Goal: Task Accomplishment & Management: Manage account settings

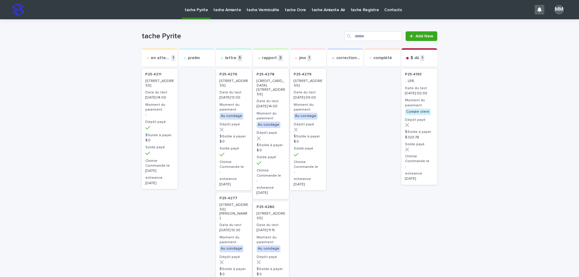
click at [230, 8] on p "tache Amiante" at bounding box center [227, 6] width 28 height 13
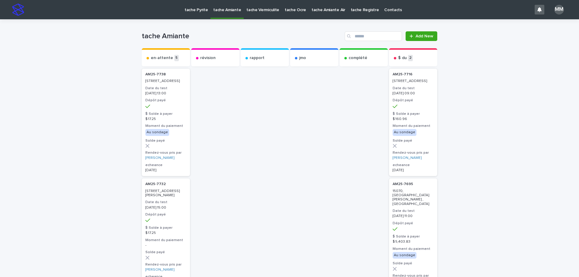
click at [262, 13] on link "tache Vermiculite" at bounding box center [263, 9] width 38 height 19
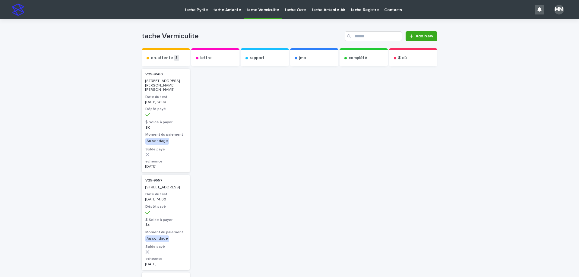
click at [230, 11] on p "tache Amiante" at bounding box center [227, 6] width 28 height 13
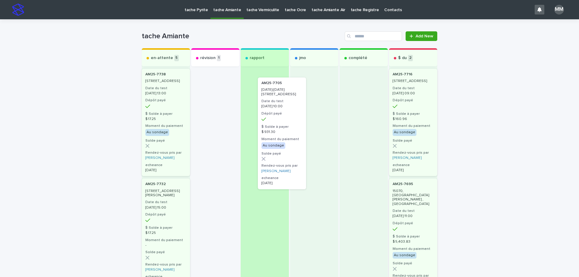
drag, startPoint x: 214, startPoint y: 89, endPoint x: 312, endPoint y: 97, distance: 98.6
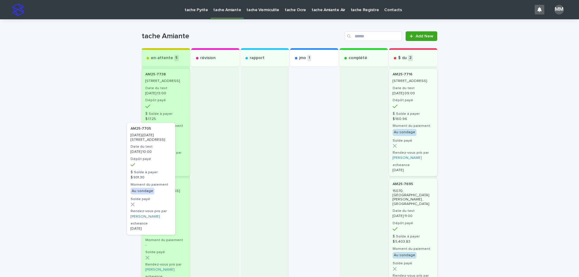
drag, startPoint x: 301, startPoint y: 98, endPoint x: 164, endPoint y: 134, distance: 142.0
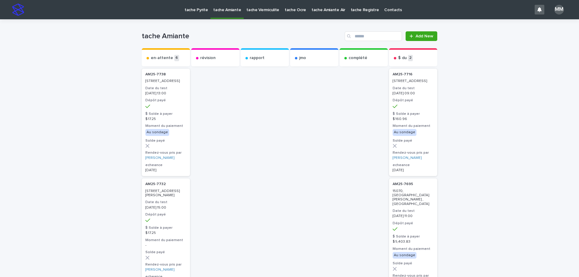
click at [193, 8] on p "tache Pyrite" at bounding box center [195, 6] width 23 height 13
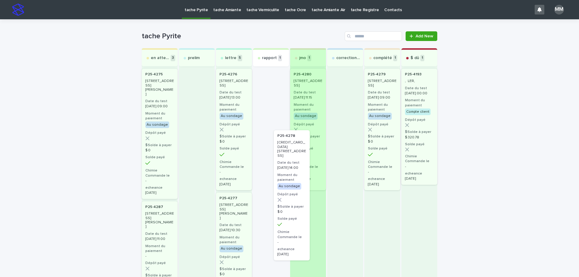
drag, startPoint x: 272, startPoint y: 74, endPoint x: 296, endPoint y: 138, distance: 67.8
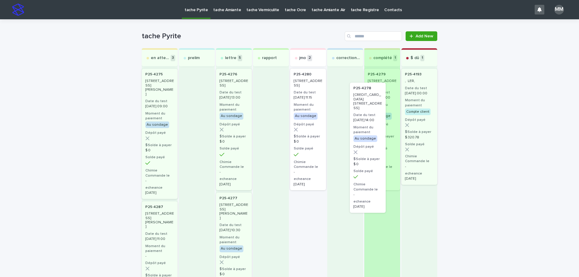
drag, startPoint x: 306, startPoint y: 149, endPoint x: 371, endPoint y: 165, distance: 67.7
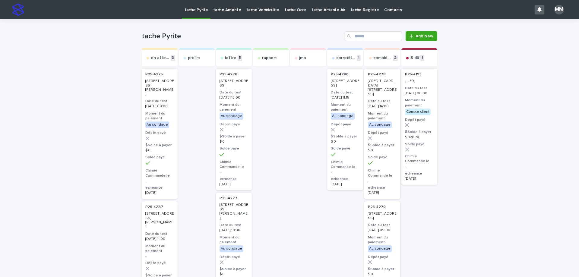
click at [218, 11] on p "tache Amiante" at bounding box center [227, 6] width 28 height 13
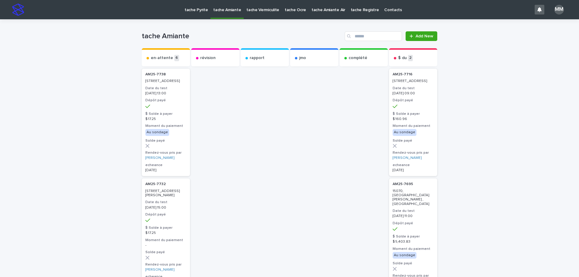
click at [254, 10] on p "tache Vermiculite" at bounding box center [262, 6] width 33 height 13
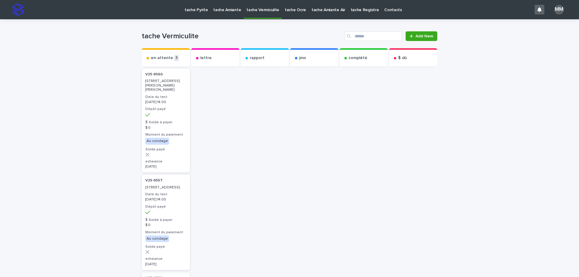
click at [198, 12] on p "tache Pyrite" at bounding box center [195, 6] width 23 height 13
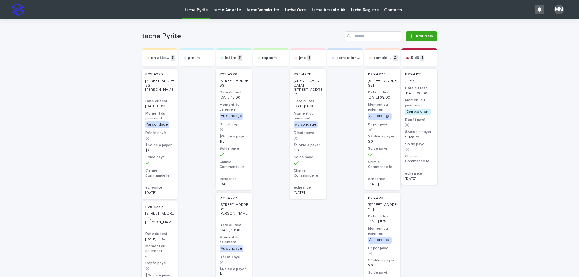
click at [228, 11] on p "tache Amiante" at bounding box center [227, 6] width 28 height 13
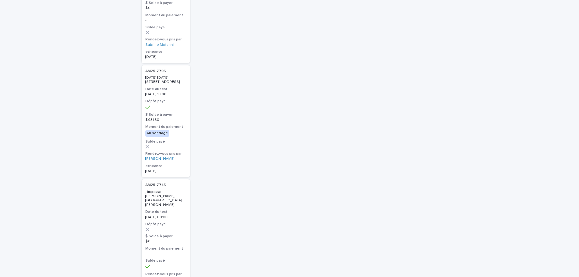
scroll to position [452, 0]
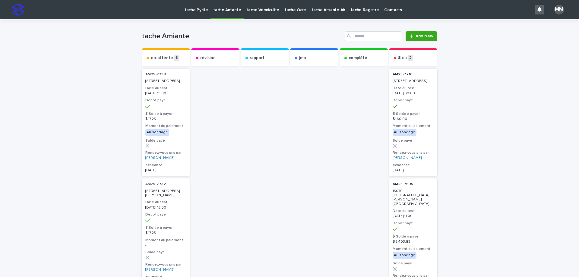
click at [196, 12] on p "tache Pyrite" at bounding box center [195, 6] width 23 height 13
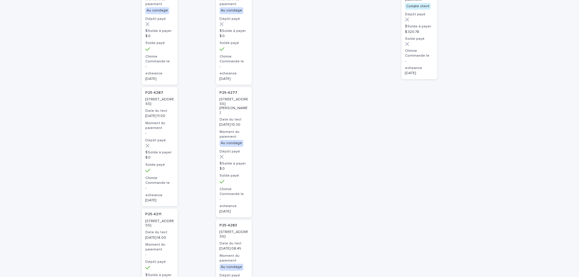
scroll to position [211, 0]
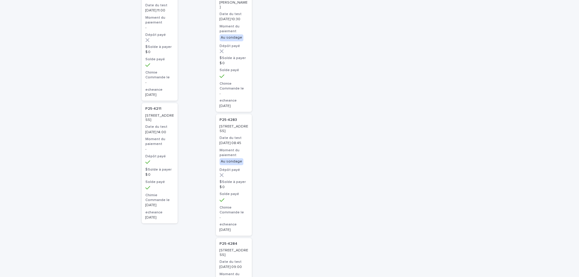
click at [164, 146] on h3 "Moment du paiement" at bounding box center [159, 142] width 29 height 10
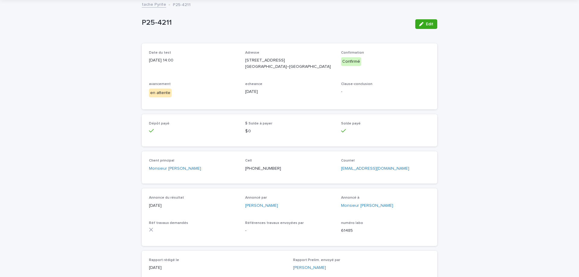
scroll to position [30, 0]
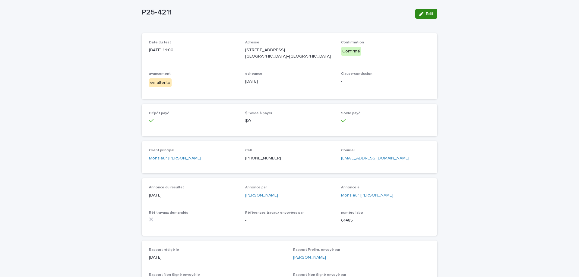
click at [420, 12] on icon "button" at bounding box center [421, 14] width 4 height 4
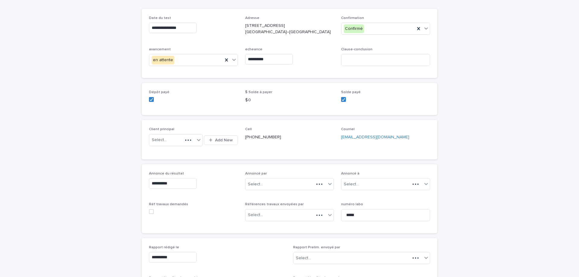
scroll to position [60, 0]
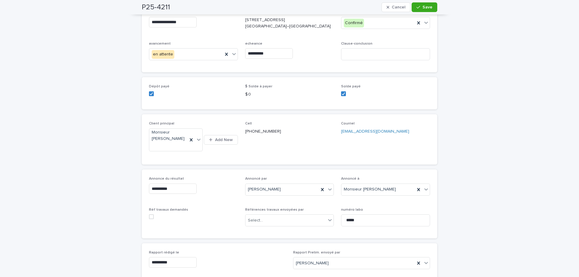
click at [275, 59] on input "**********" at bounding box center [269, 53] width 48 height 11
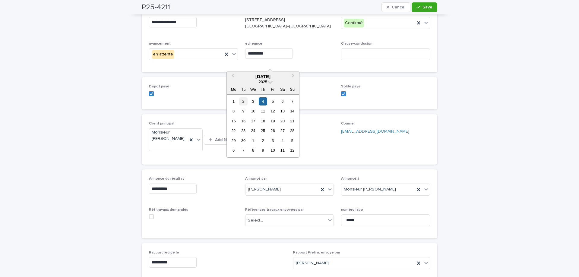
click at [240, 102] on div "2" at bounding box center [243, 101] width 8 height 8
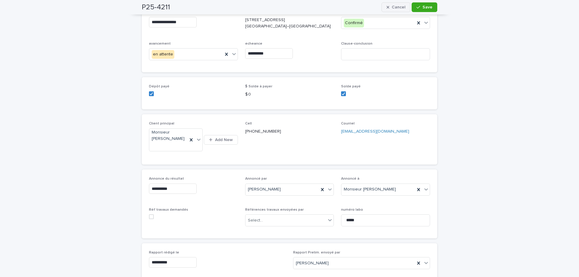
type input "**********"
click at [428, 6] on span "Save" at bounding box center [427, 7] width 10 height 4
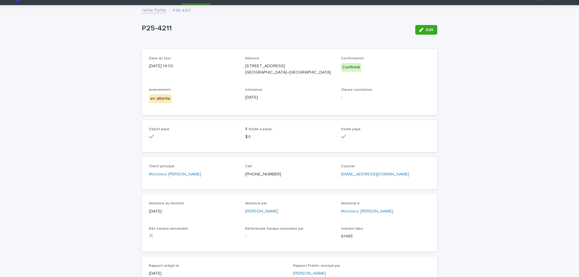
scroll to position [0, 0]
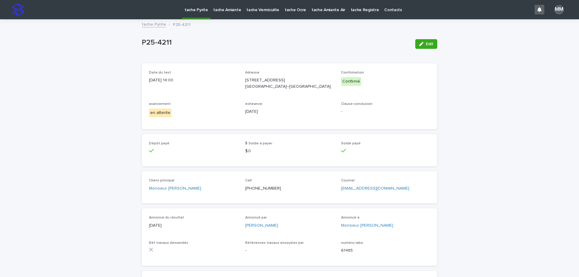
click at [154, 21] on link "tache Pyrite" at bounding box center [154, 23] width 24 height 7
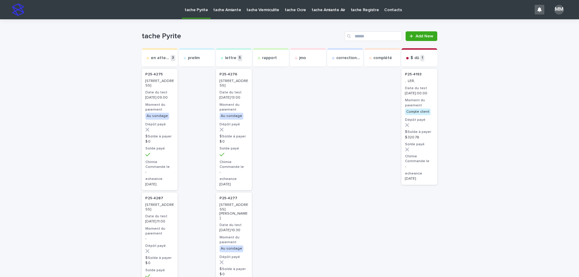
click at [233, 10] on p "tache Amiante" at bounding box center [227, 6] width 28 height 13
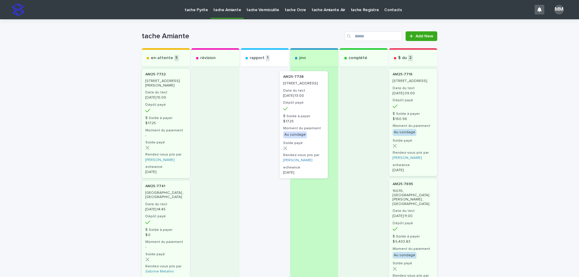
drag, startPoint x: 248, startPoint y: 93, endPoint x: 291, endPoint y: 96, distance: 43.2
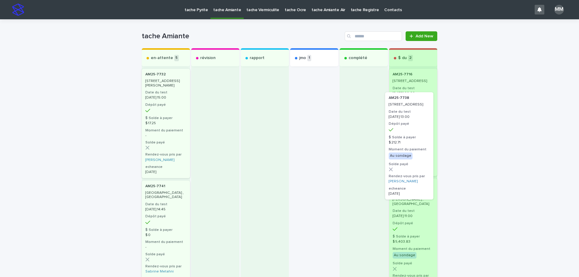
drag, startPoint x: 303, startPoint y: 84, endPoint x: 397, endPoint y: 106, distance: 96.1
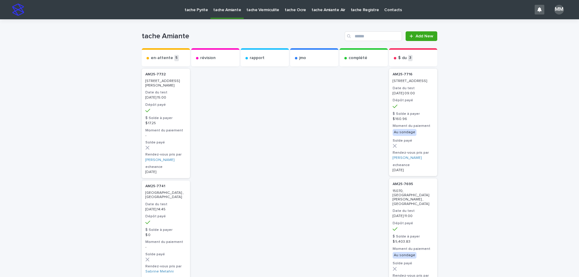
click at [204, 8] on p "tache Pyrite" at bounding box center [195, 6] width 23 height 13
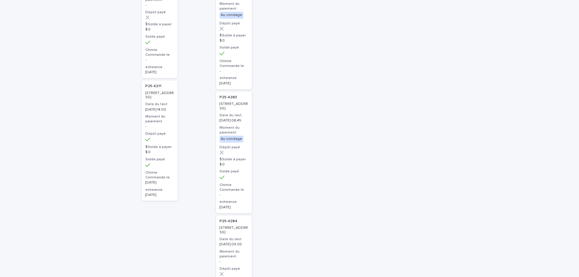
scroll to position [271, 0]
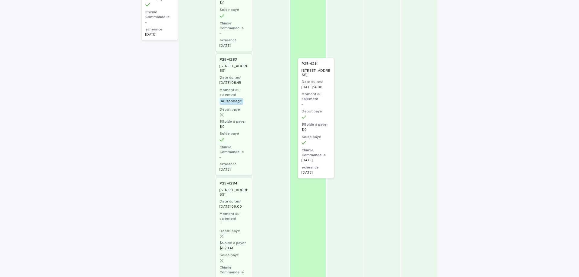
drag, startPoint x: 154, startPoint y: 126, endPoint x: 319, endPoint y: 119, distance: 165.0
click at [319, 119] on div "en attente 3 P25-4275 [STREET_ADDRESS] Date du test [DATE] 09:00 Moment du paie…" at bounding box center [289, 114] width 295 height 675
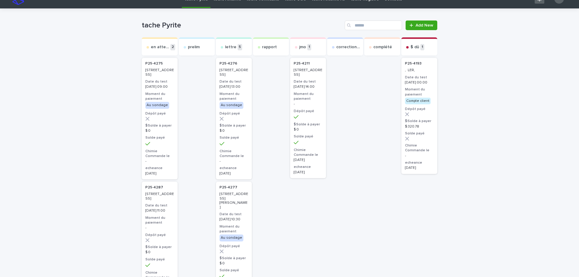
scroll to position [0, 0]
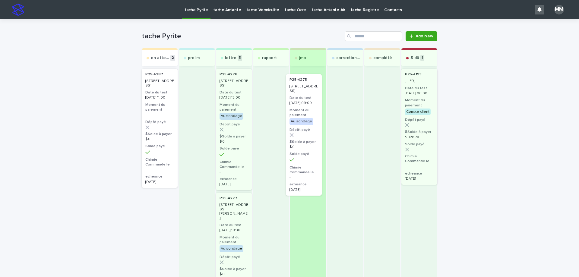
drag, startPoint x: 173, startPoint y: 101, endPoint x: 340, endPoint y: 112, distance: 167.3
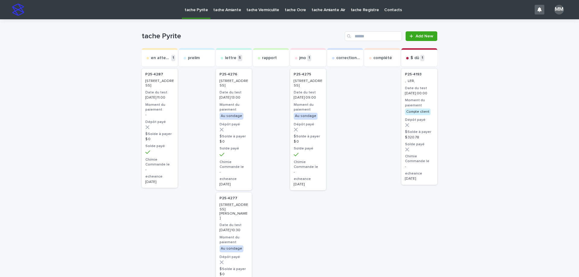
click at [312, 88] on p "[STREET_ADDRESS]" at bounding box center [308, 83] width 29 height 9
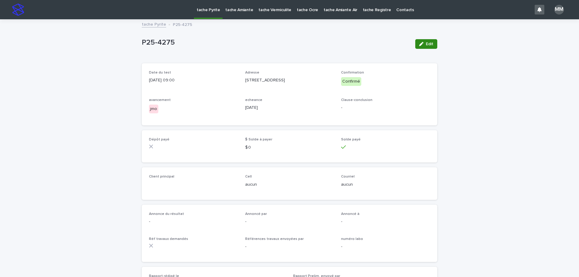
click at [427, 43] on span "Edit" at bounding box center [430, 44] width 8 height 4
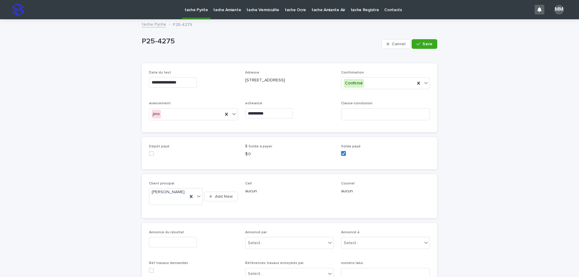
click at [161, 243] on div "Annonce du résultat" at bounding box center [193, 241] width 89 height 22
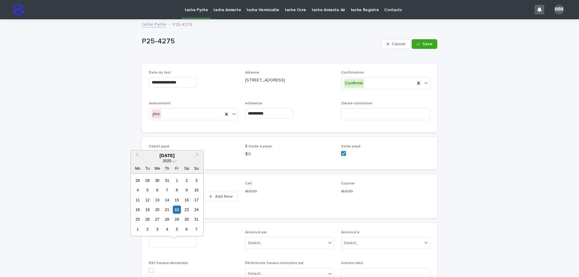
click at [165, 247] on input "text" at bounding box center [173, 242] width 48 height 11
click at [176, 212] on div "22" at bounding box center [177, 210] width 8 height 8
type input "**********"
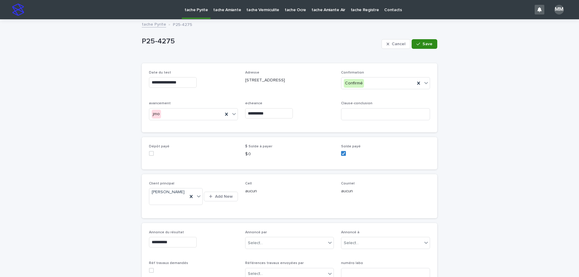
click at [424, 41] on button "Save" at bounding box center [424, 44] width 26 height 10
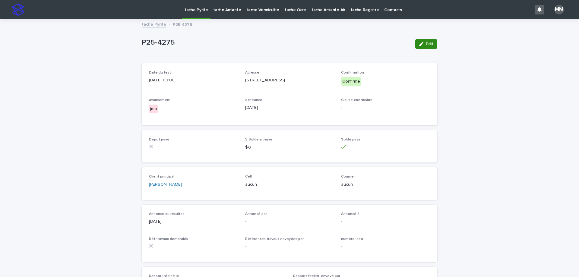
click at [431, 44] on button "Edit" at bounding box center [426, 44] width 22 height 10
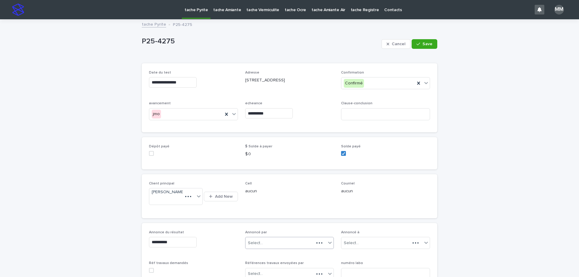
click at [269, 248] on div "Select..." at bounding box center [279, 243] width 69 height 10
type input "*"
type input "**"
drag, startPoint x: 279, startPoint y: 238, endPoint x: 319, endPoint y: 244, distance: 40.2
click at [279, 238] on div "[PERSON_NAME]" at bounding box center [287, 238] width 88 height 11
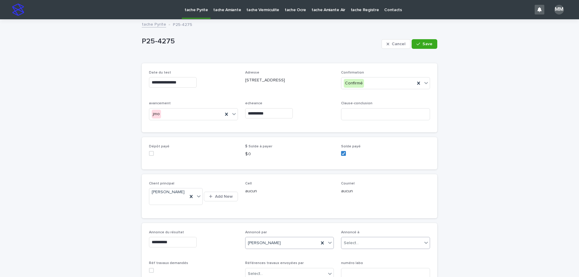
click at [351, 246] on div "Select..." at bounding box center [351, 243] width 15 height 6
type input "****"
click at [426, 46] on button "Save" at bounding box center [424, 44] width 26 height 10
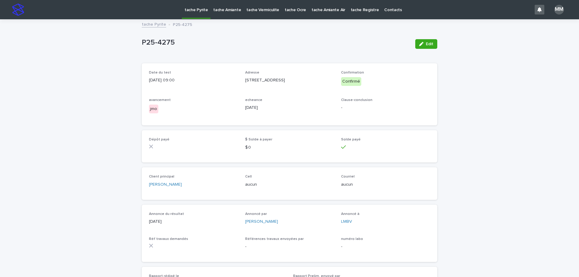
click at [154, 26] on link "tache Pyrite" at bounding box center [154, 23] width 24 height 7
